Goal: Check status: Check status

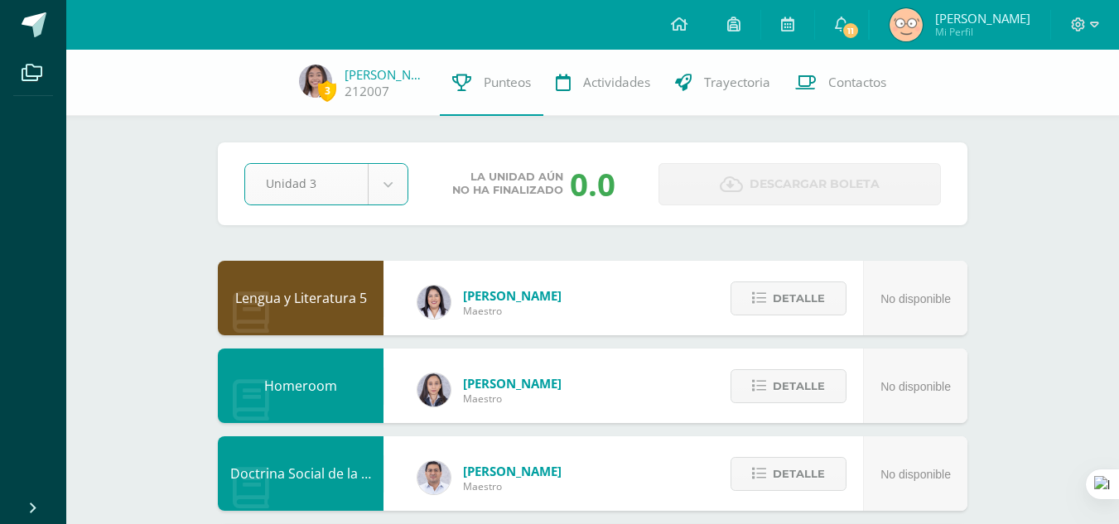
select select "Unidad 3"
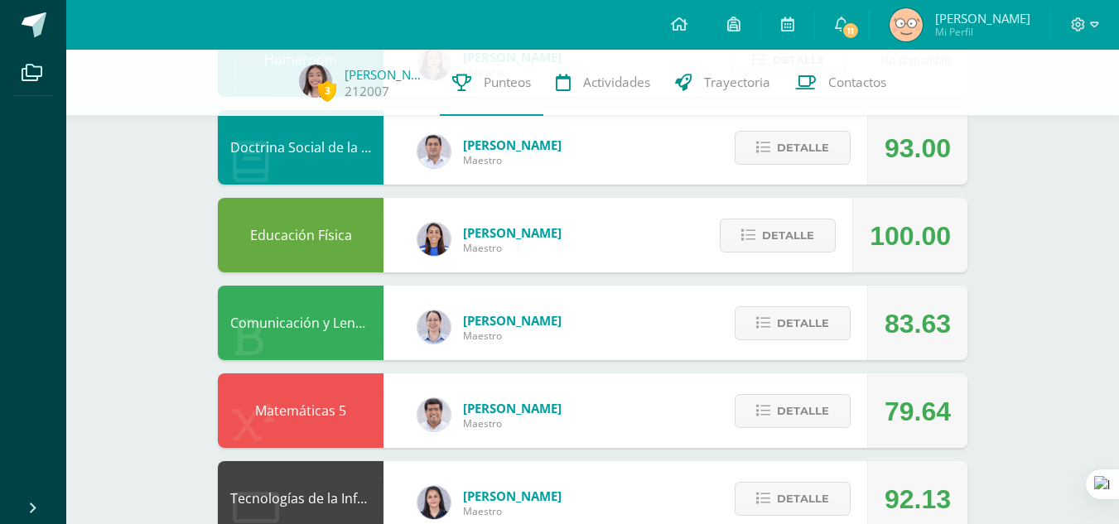
scroll to position [327, 0]
click at [782, 402] on span "Detalle" at bounding box center [803, 410] width 52 height 31
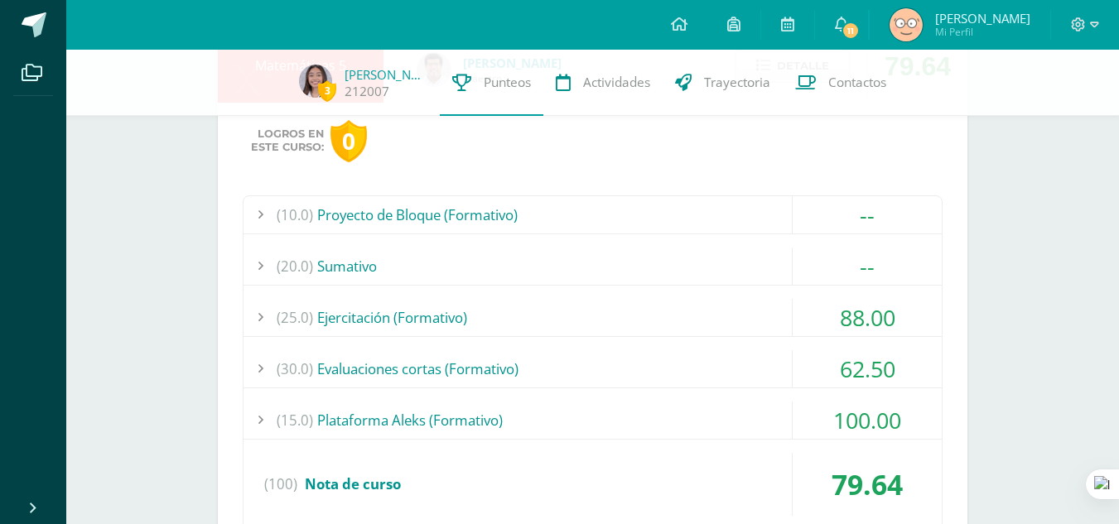
scroll to position [675, 0]
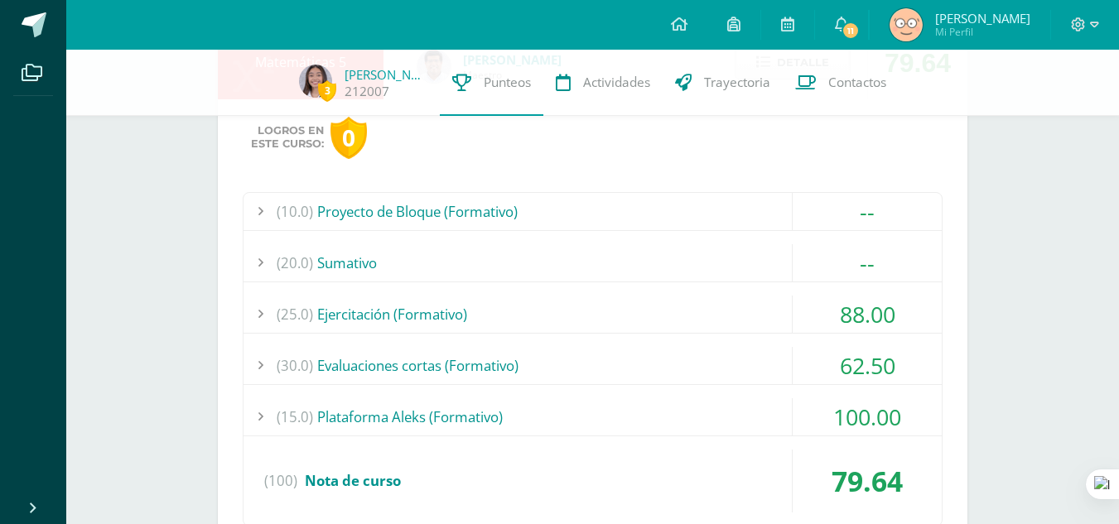
click at [854, 355] on div "62.50" at bounding box center [867, 365] width 149 height 37
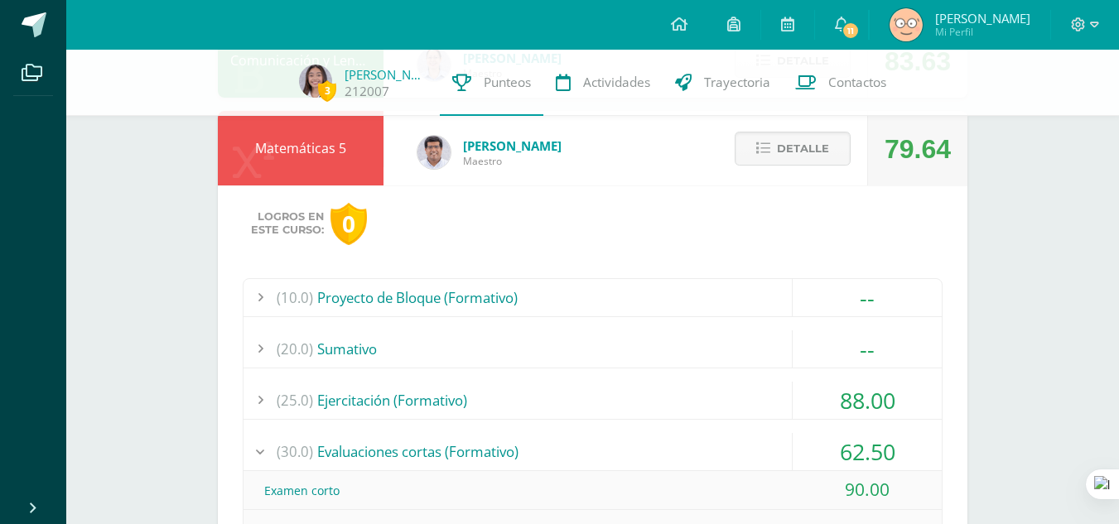
scroll to position [584, 0]
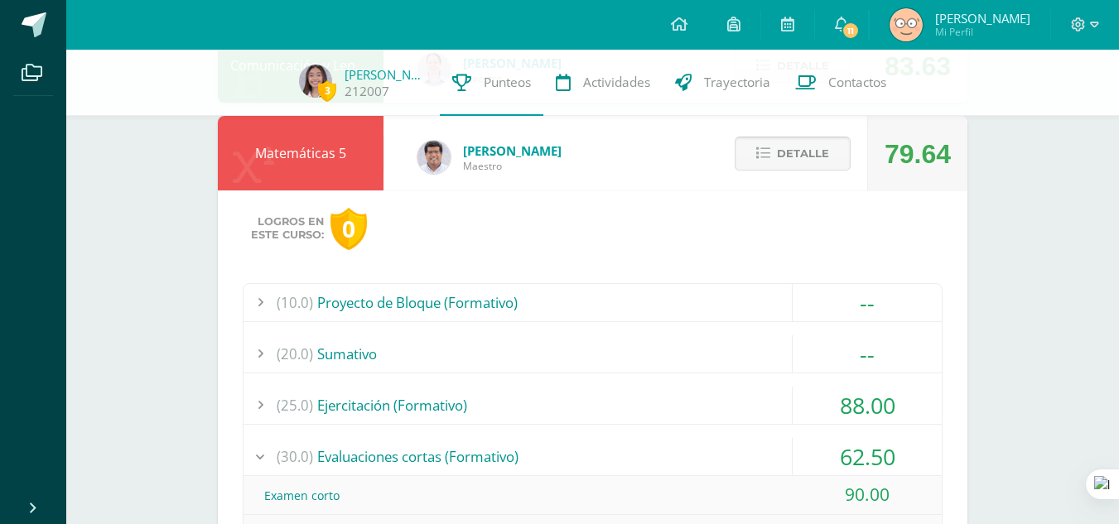
click at [817, 166] on span "Detalle" at bounding box center [803, 153] width 52 height 31
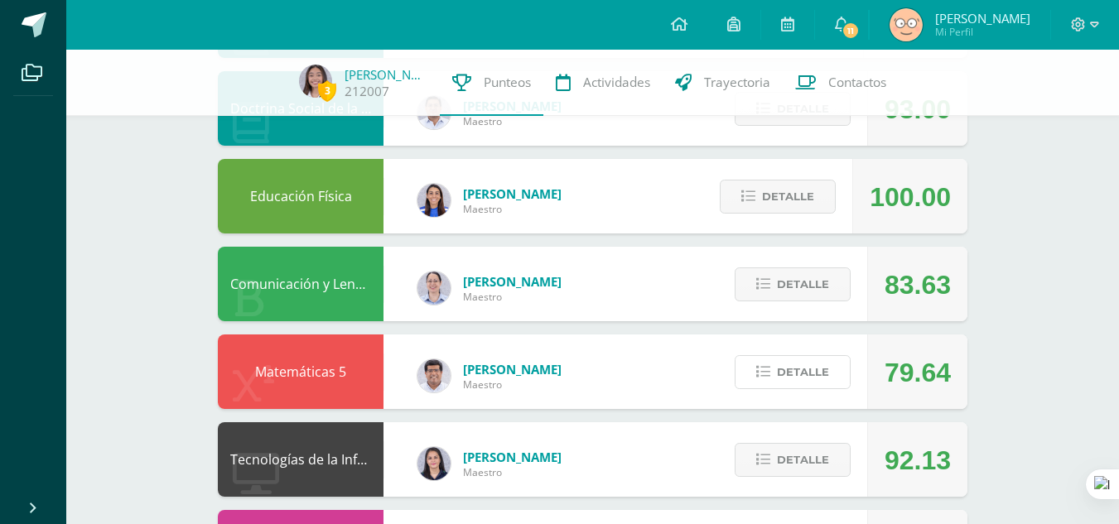
scroll to position [383, 0]
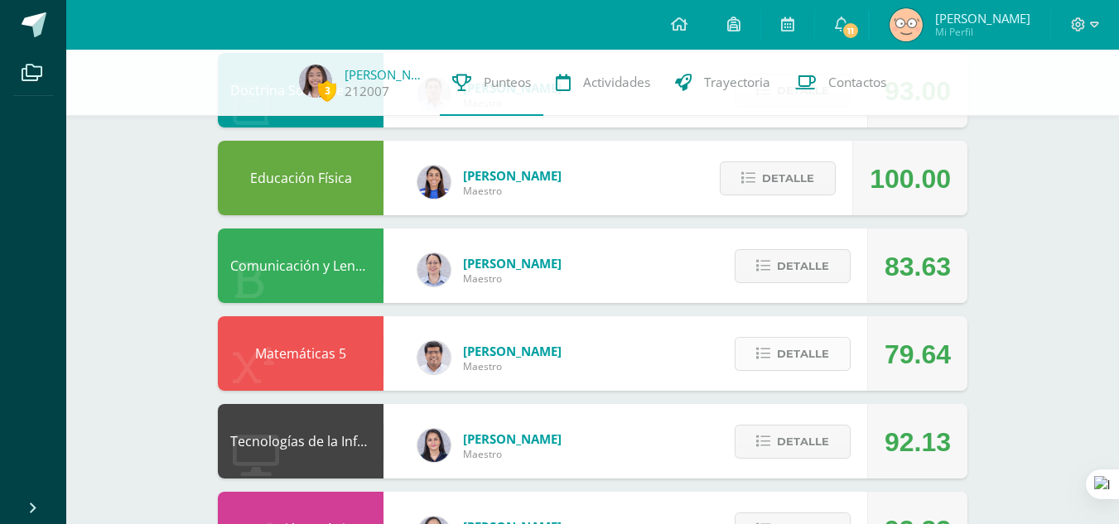
click at [763, 358] on icon at bounding box center [763, 354] width 14 height 14
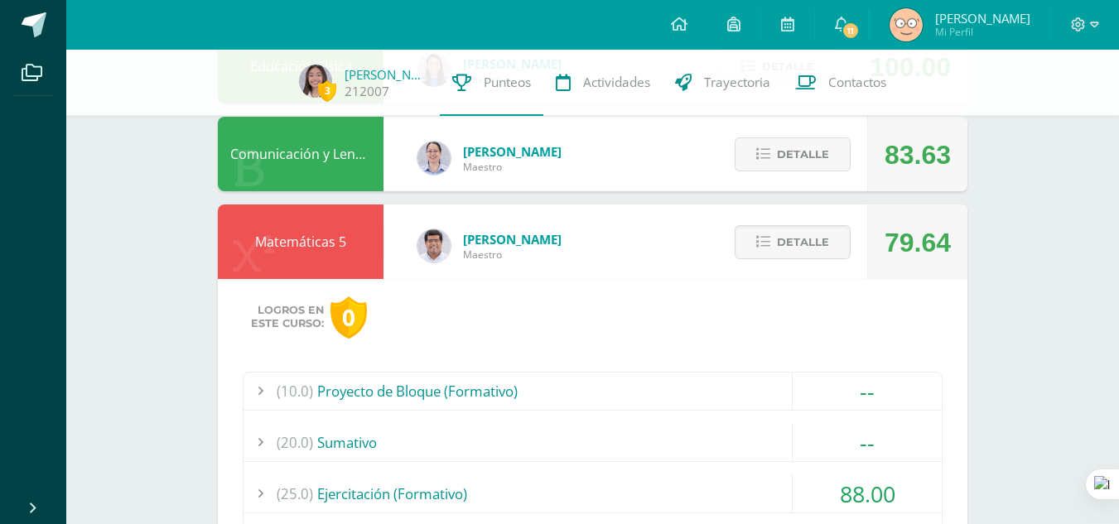
scroll to position [494, 0]
click at [805, 258] on span "Detalle" at bounding box center [803, 243] width 52 height 31
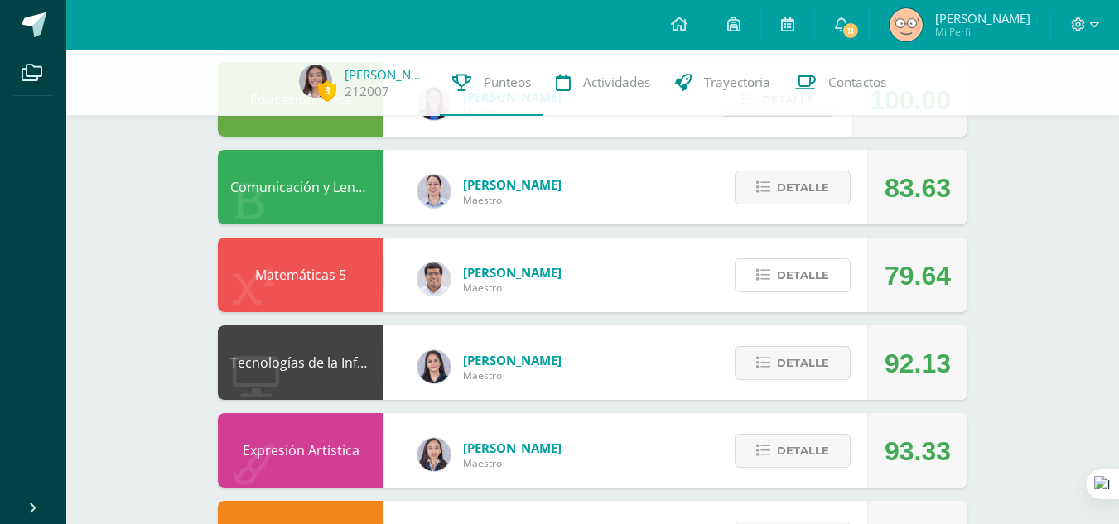
scroll to position [463, 0]
